Goal: Obtain resource: Download file/media

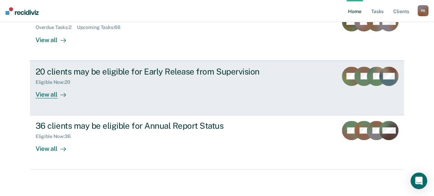
scroll to position [97, 0]
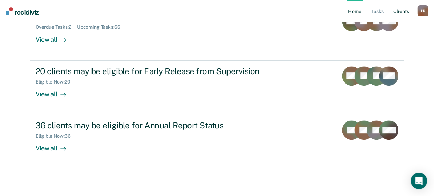
click at [407, 14] on link "Client s" at bounding box center [401, 11] width 19 height 22
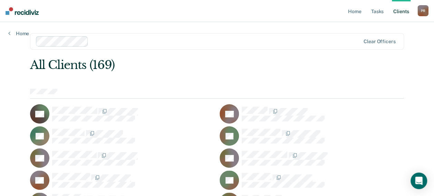
click at [70, 91] on div at bounding box center [217, 94] width 374 height 10
click at [67, 65] on div "All Clients (169)" at bounding box center [179, 65] width 299 height 14
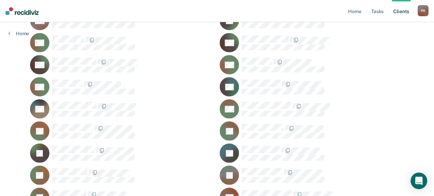
scroll to position [898, 0]
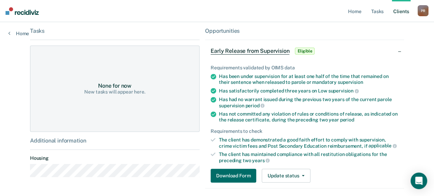
scroll to position [119, 0]
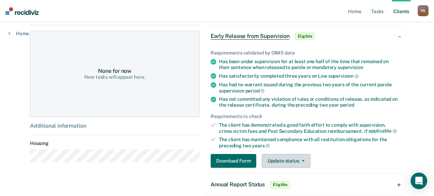
click at [299, 158] on button "Update status" at bounding box center [286, 161] width 49 height 14
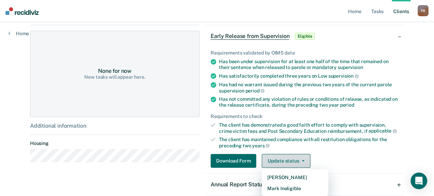
click at [299, 158] on button "Update status" at bounding box center [286, 161] width 49 height 14
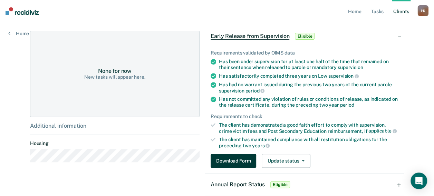
click at [222, 162] on button "Download Form" at bounding box center [234, 161] width 46 height 14
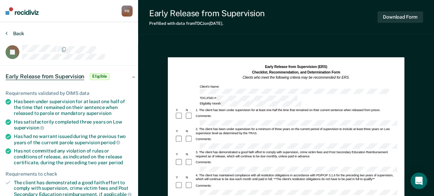
click at [17, 33] on button "Back" at bounding box center [15, 33] width 19 height 6
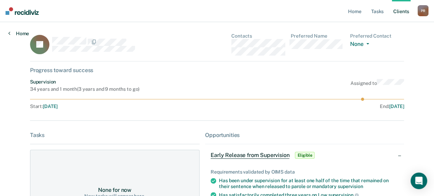
click at [11, 33] on link "Home" at bounding box center [18, 33] width 21 height 6
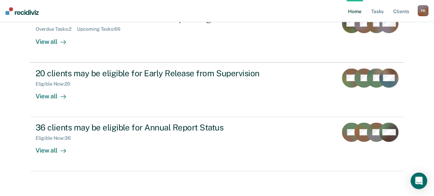
scroll to position [97, 0]
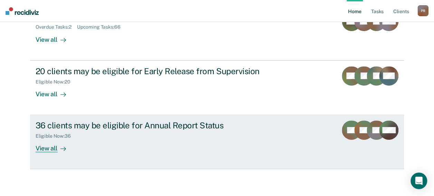
click at [40, 147] on div "View all" at bounding box center [55, 145] width 39 height 13
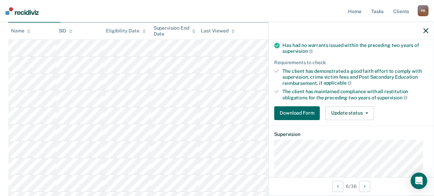
scroll to position [69, 0]
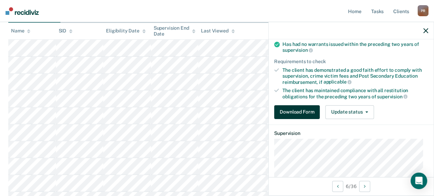
click at [300, 107] on button "Download Form" at bounding box center [297, 112] width 46 height 14
